Goal: Task Accomplishment & Management: Complete application form

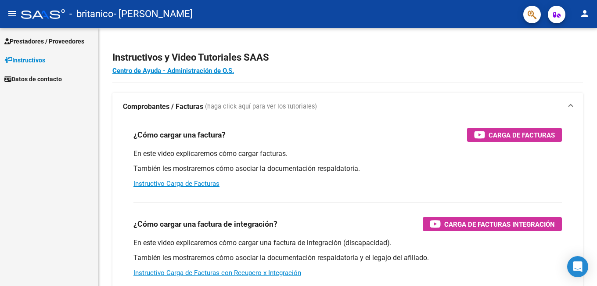
click at [51, 39] on span "Prestadores / Proveedores" at bounding box center [44, 41] width 80 height 10
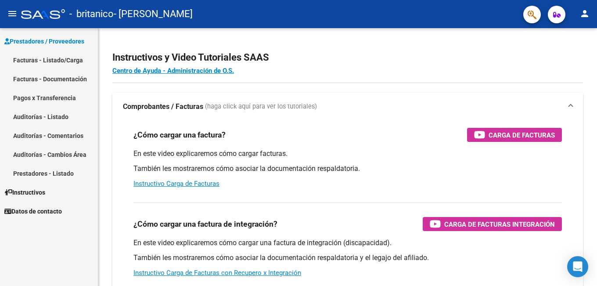
click at [61, 79] on link "Facturas - Documentación" at bounding box center [49, 78] width 98 height 19
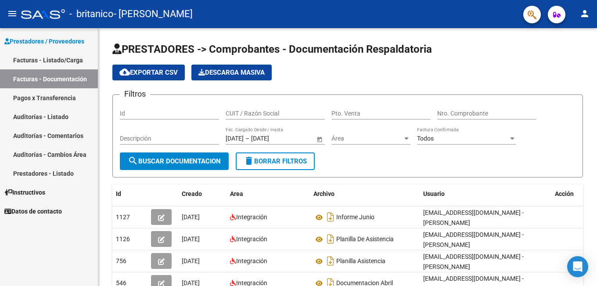
click at [57, 63] on link "Facturas - Listado/Carga" at bounding box center [49, 59] width 98 height 19
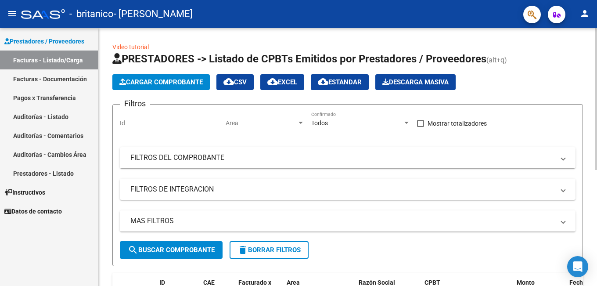
click at [185, 84] on span "Cargar Comprobante" at bounding box center [160, 82] width 83 height 8
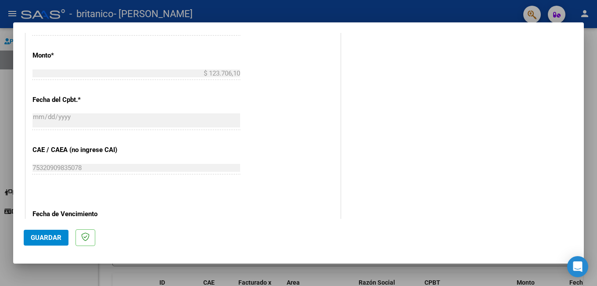
scroll to position [570, 0]
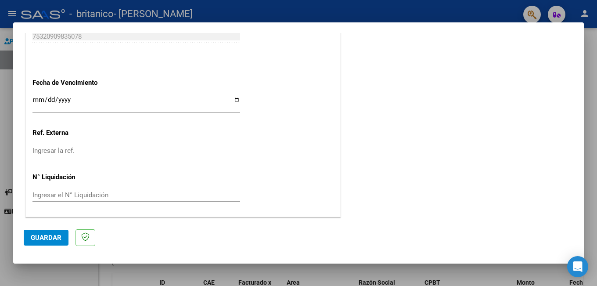
click at [81, 101] on input "Ingresar la fecha" at bounding box center [136, 103] width 208 height 14
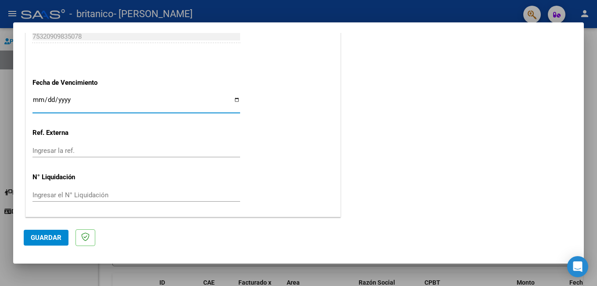
click at [50, 191] on div "Ingresar el N° Liquidación" at bounding box center [136, 194] width 208 height 13
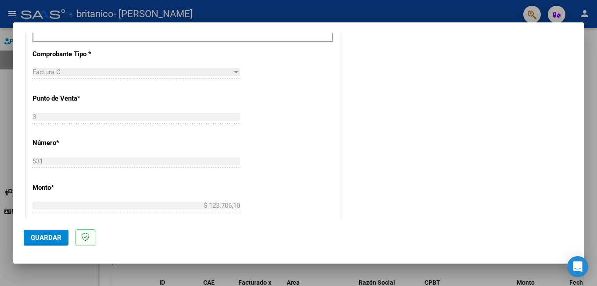
scroll to position [175, 0]
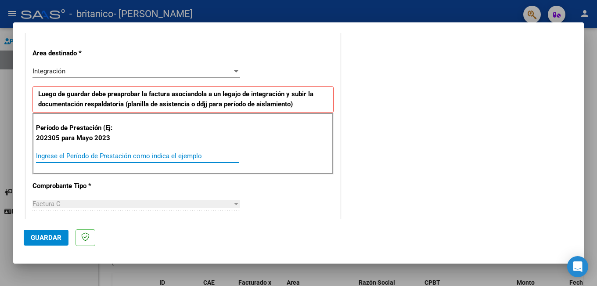
click at [92, 154] on input "Ingrese el Período de Prestación como indica el ejemplo" at bounding box center [137, 156] width 203 height 8
type input "0"
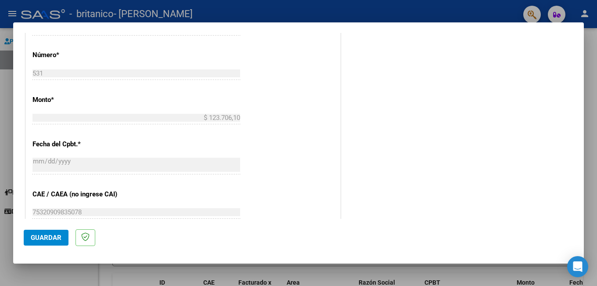
scroll to position [570, 0]
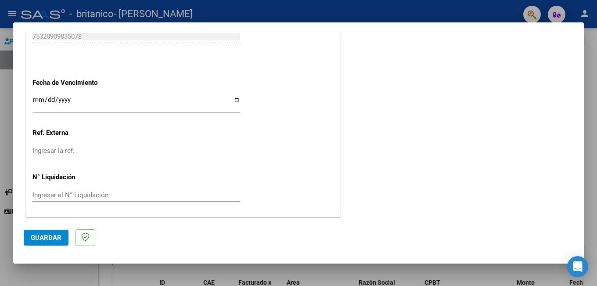
type input "202507"
click at [38, 243] on button "Guardar" at bounding box center [46, 238] width 45 height 16
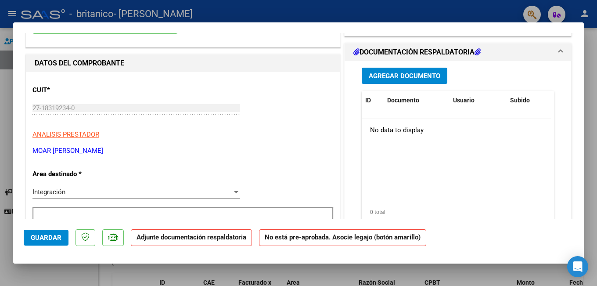
scroll to position [44, 0]
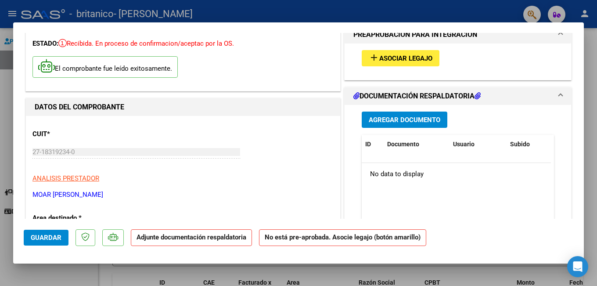
click at [417, 117] on span "Agregar Documento" at bounding box center [405, 120] width 72 height 8
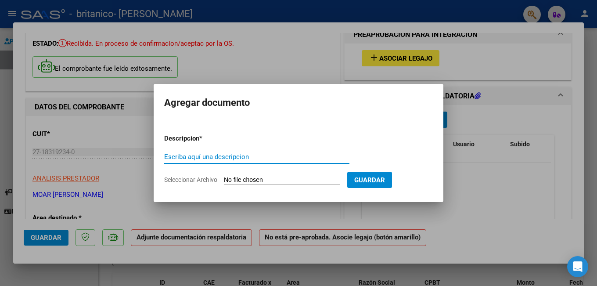
click at [241, 162] on div "Escriba aquí una descripcion" at bounding box center [256, 156] width 185 height 13
click at [243, 158] on input "Escriba aquí una descripcion" at bounding box center [256, 157] width 185 height 8
type input "Planilla de Asistencia"
click at [238, 177] on input "Seleccionar Archivo" at bounding box center [282, 180] width 116 height 8
type input "C:\fakepath\Planilla Asistencia 2025 [PERSON_NAME].pdf"
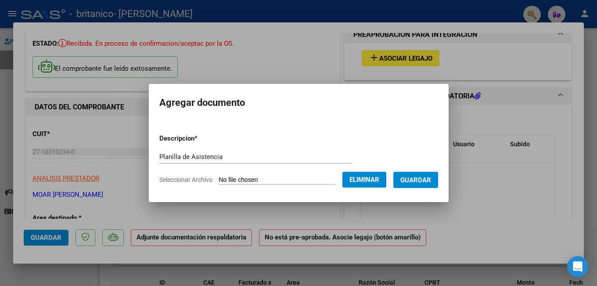
click at [428, 176] on span "Guardar" at bounding box center [415, 180] width 31 height 8
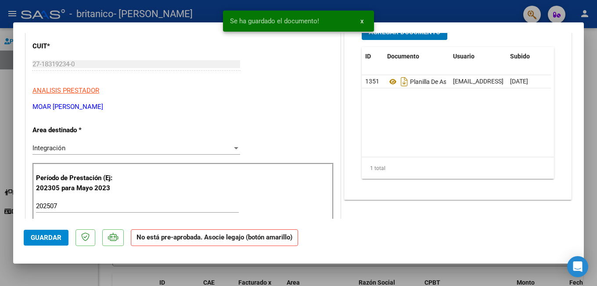
scroll to position [219, 0]
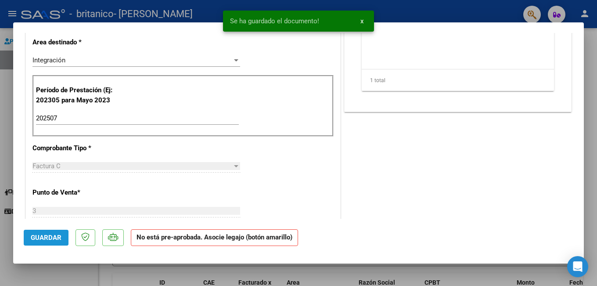
click at [47, 237] on span "Guardar" at bounding box center [46, 238] width 31 height 8
click at [592, 90] on div at bounding box center [298, 143] width 597 height 286
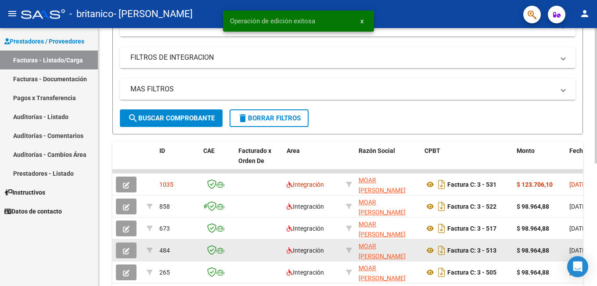
scroll to position [176, 0]
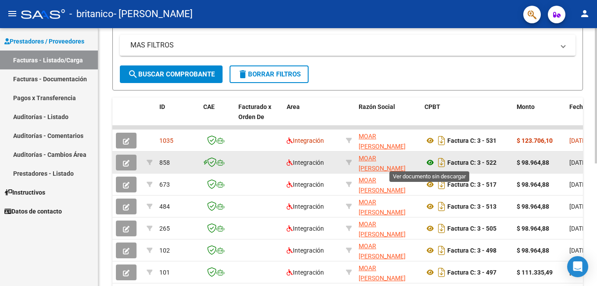
click at [431, 159] on icon at bounding box center [429, 162] width 11 height 11
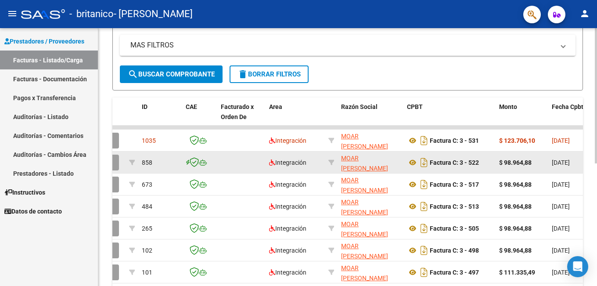
scroll to position [0, 0]
